Goal: Task Accomplishment & Management: Manage account settings

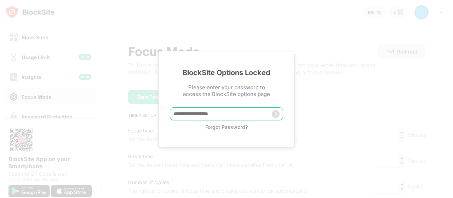
click at [224, 114] on input "text" at bounding box center [226, 113] width 113 height 13
type input "*****"
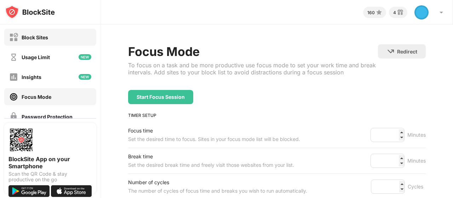
click at [51, 38] on div "Block Sites" at bounding box center [50, 37] width 92 height 17
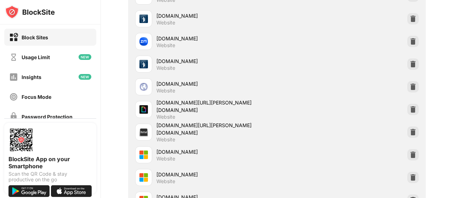
scroll to position [877, 0]
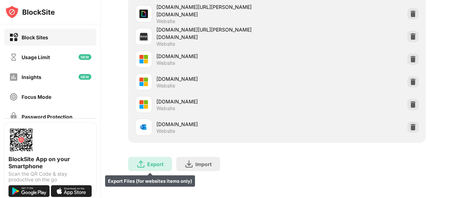
click at [154, 161] on div "Export" at bounding box center [155, 164] width 16 height 6
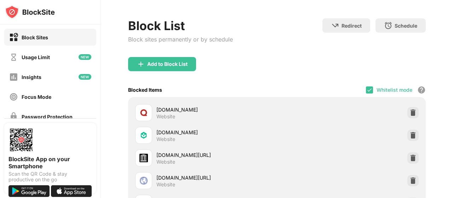
scroll to position [0, 0]
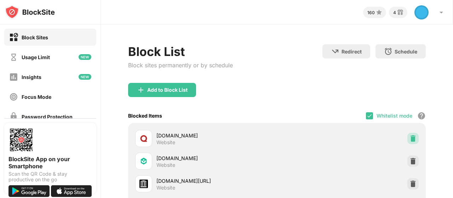
click at [412, 138] on img at bounding box center [413, 138] width 7 height 7
click at [412, 158] on img at bounding box center [413, 161] width 7 height 7
click at [412, 138] on div at bounding box center [412, 138] width 11 height 11
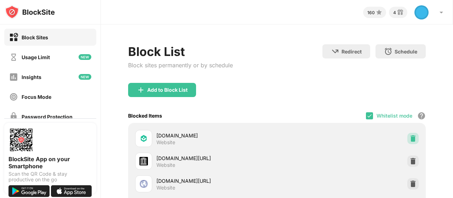
click at [412, 138] on img at bounding box center [413, 138] width 7 height 7
click at [412, 155] on div at bounding box center [412, 160] width 11 height 11
click at [412, 178] on div at bounding box center [412, 183] width 11 height 11
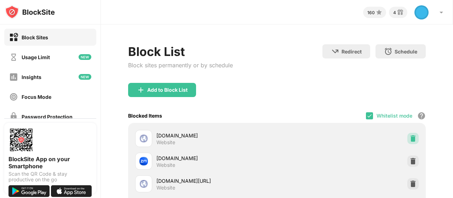
click at [412, 138] on div at bounding box center [412, 138] width 11 height 11
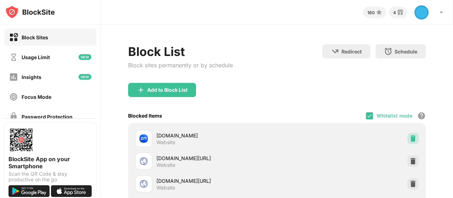
click at [412, 138] on div at bounding box center [412, 138] width 11 height 11
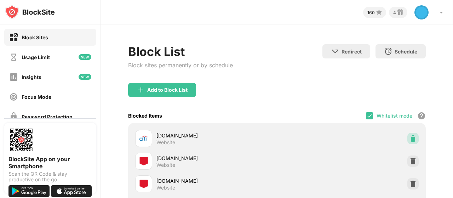
click at [412, 138] on div at bounding box center [412, 138] width 11 height 11
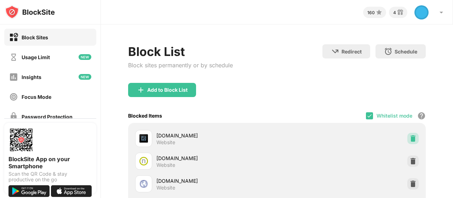
click at [412, 138] on div at bounding box center [412, 138] width 11 height 11
click at [412, 155] on div at bounding box center [412, 160] width 11 height 11
click at [412, 178] on div at bounding box center [412, 183] width 11 height 11
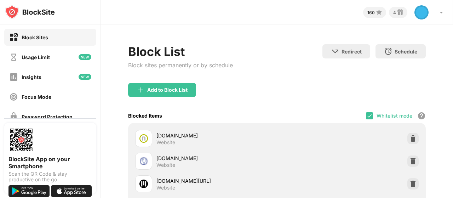
click at [412, 138] on div at bounding box center [412, 138] width 11 height 11
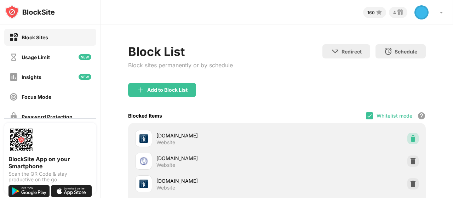
click at [412, 138] on div at bounding box center [412, 138] width 11 height 11
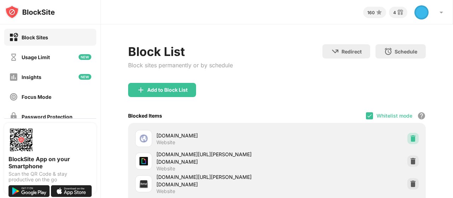
click at [412, 138] on div at bounding box center [412, 138] width 11 height 11
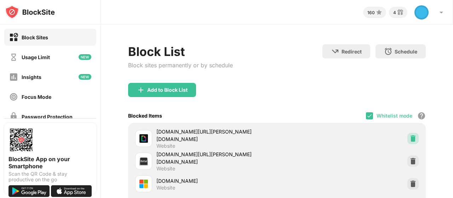
click at [412, 138] on div at bounding box center [412, 138] width 11 height 11
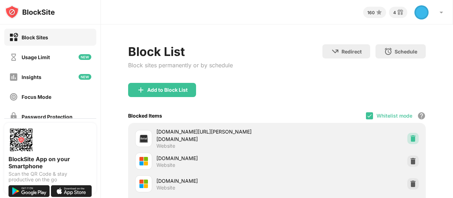
click at [412, 138] on div at bounding box center [412, 138] width 11 height 11
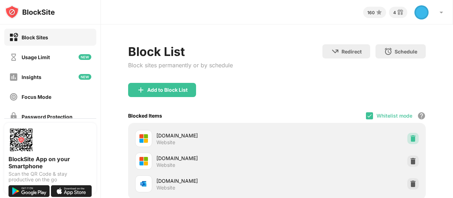
click at [412, 138] on div at bounding box center [412, 138] width 11 height 11
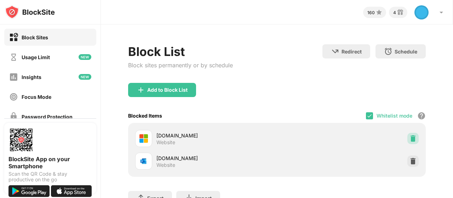
click at [412, 138] on div at bounding box center [412, 138] width 11 height 11
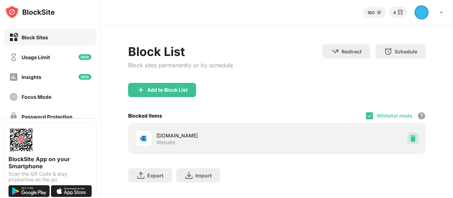
click at [412, 138] on div at bounding box center [412, 138] width 11 height 11
